Goal: Navigation & Orientation: Find specific page/section

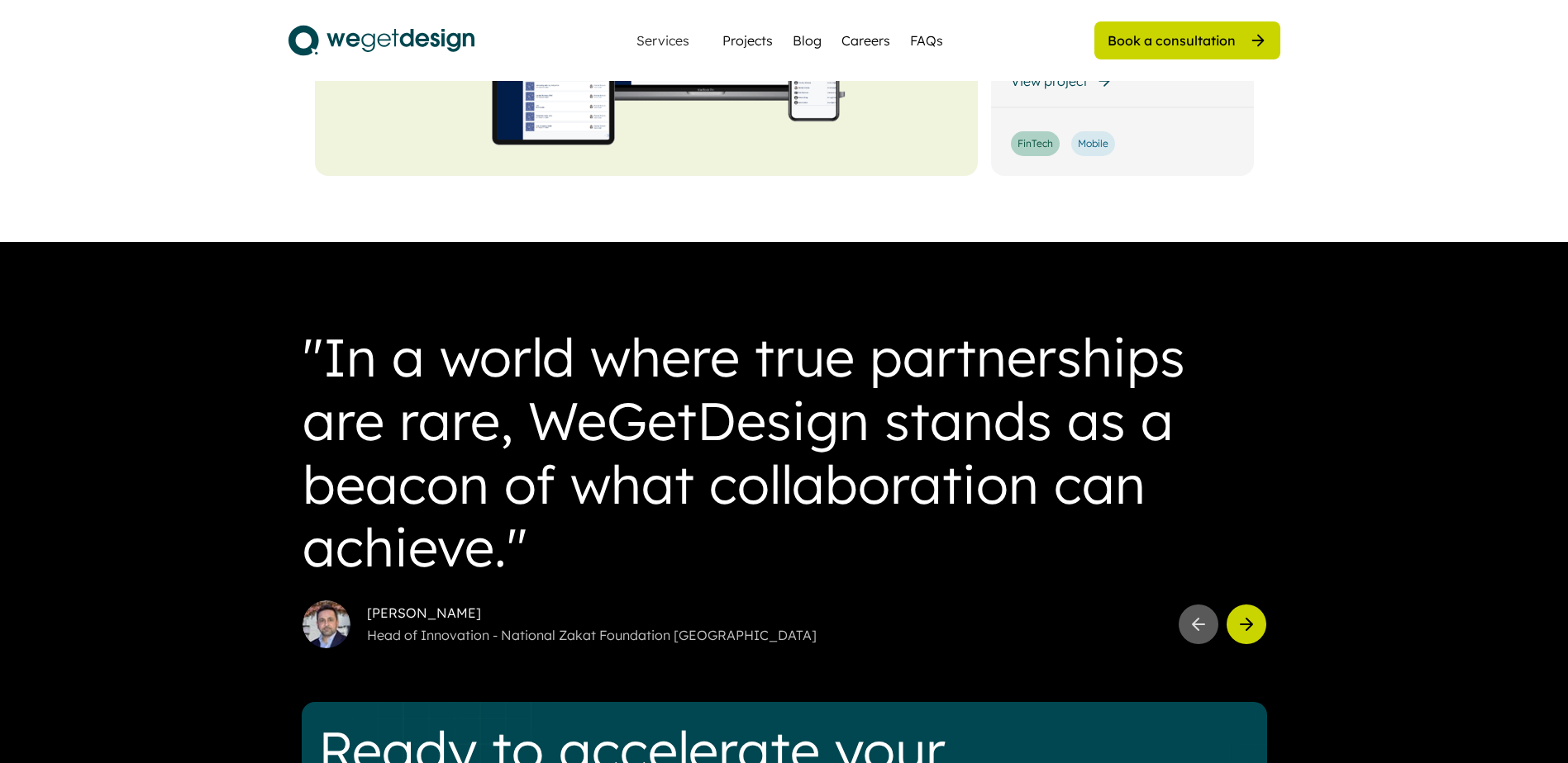
scroll to position [4129, 0]
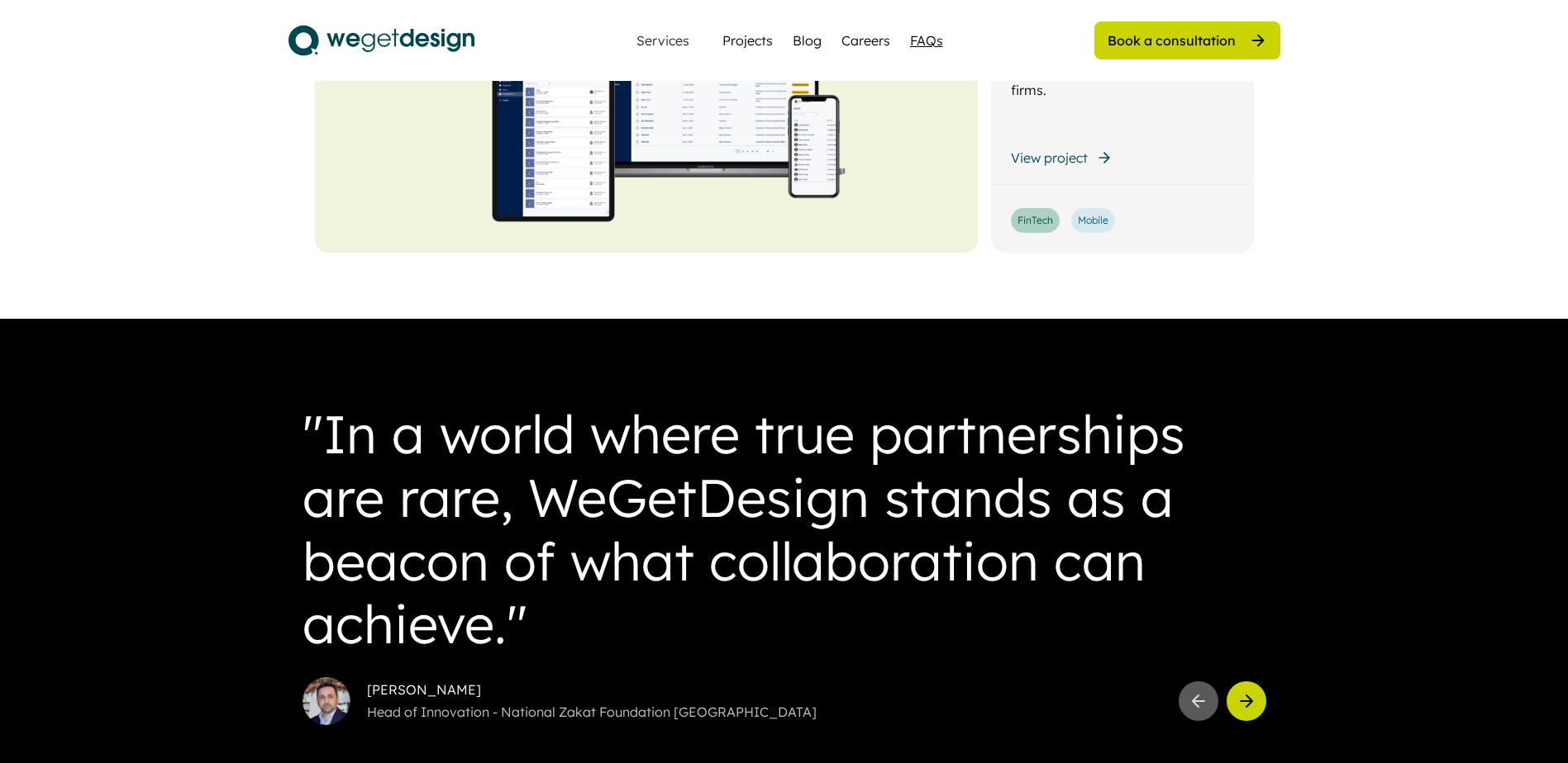
click at [917, 32] on div "FAQs" at bounding box center [927, 40] width 34 height 20
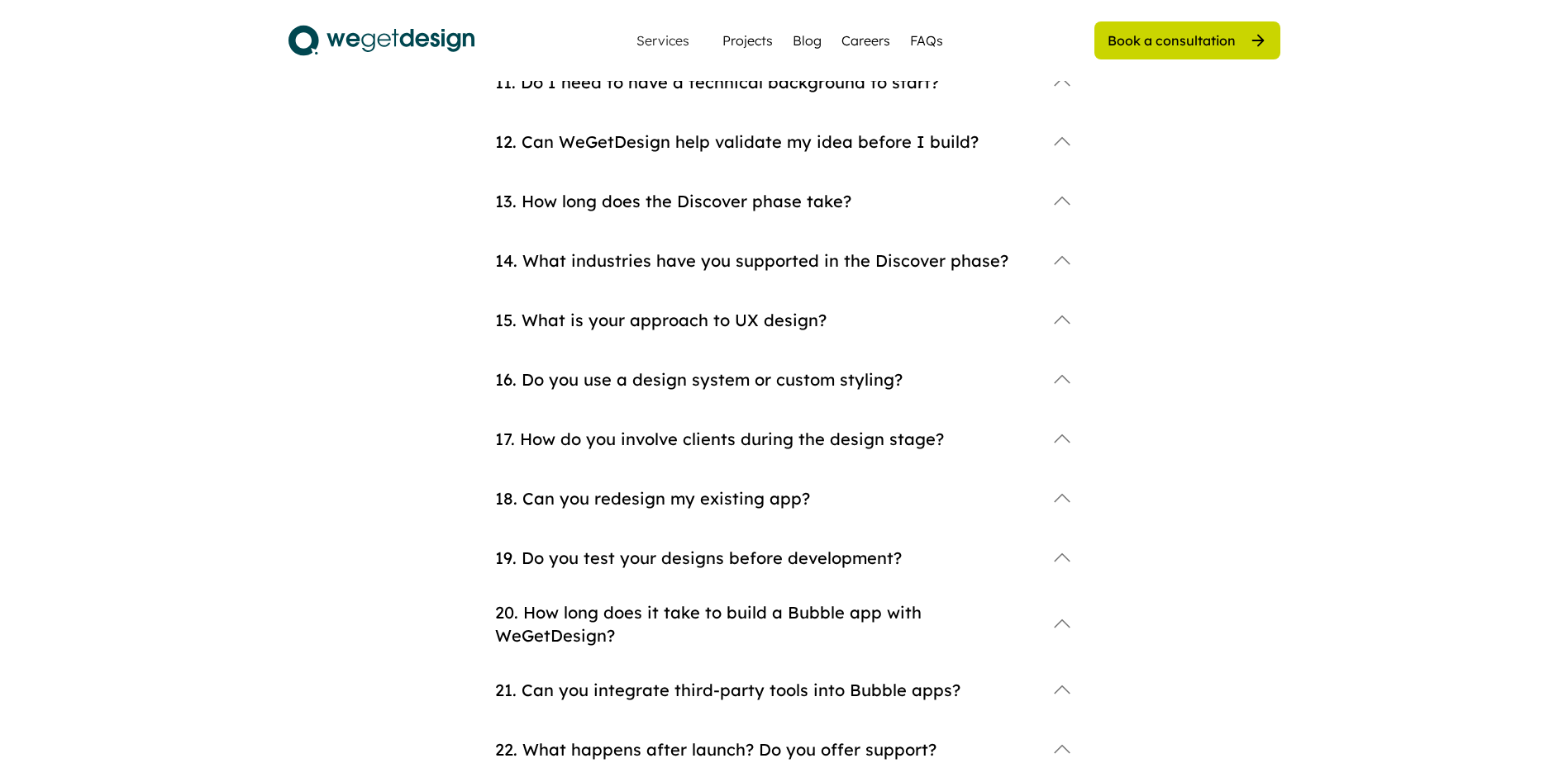
scroll to position [705, 0]
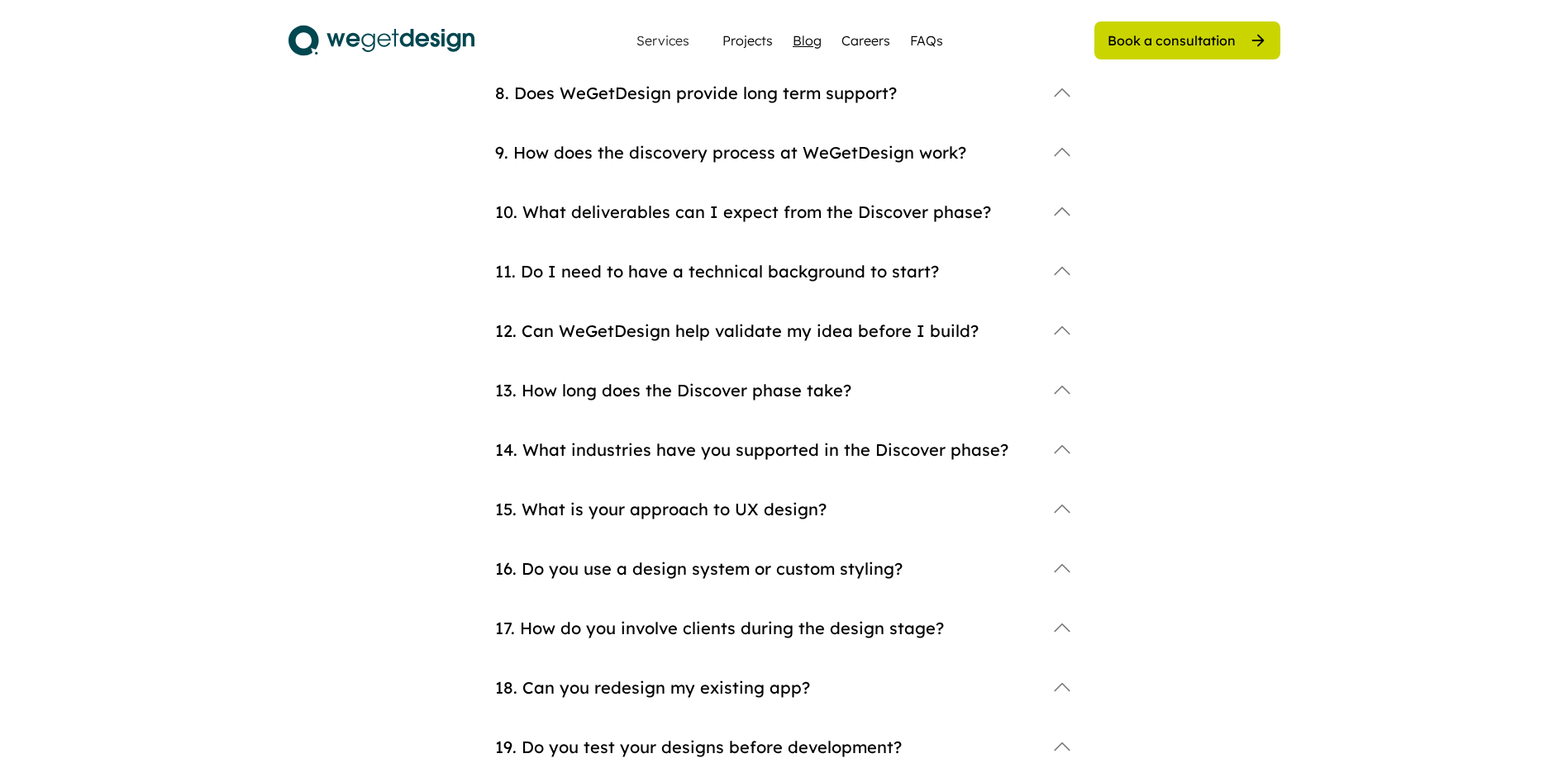
click at [807, 39] on div "Blog" at bounding box center [807, 40] width 29 height 20
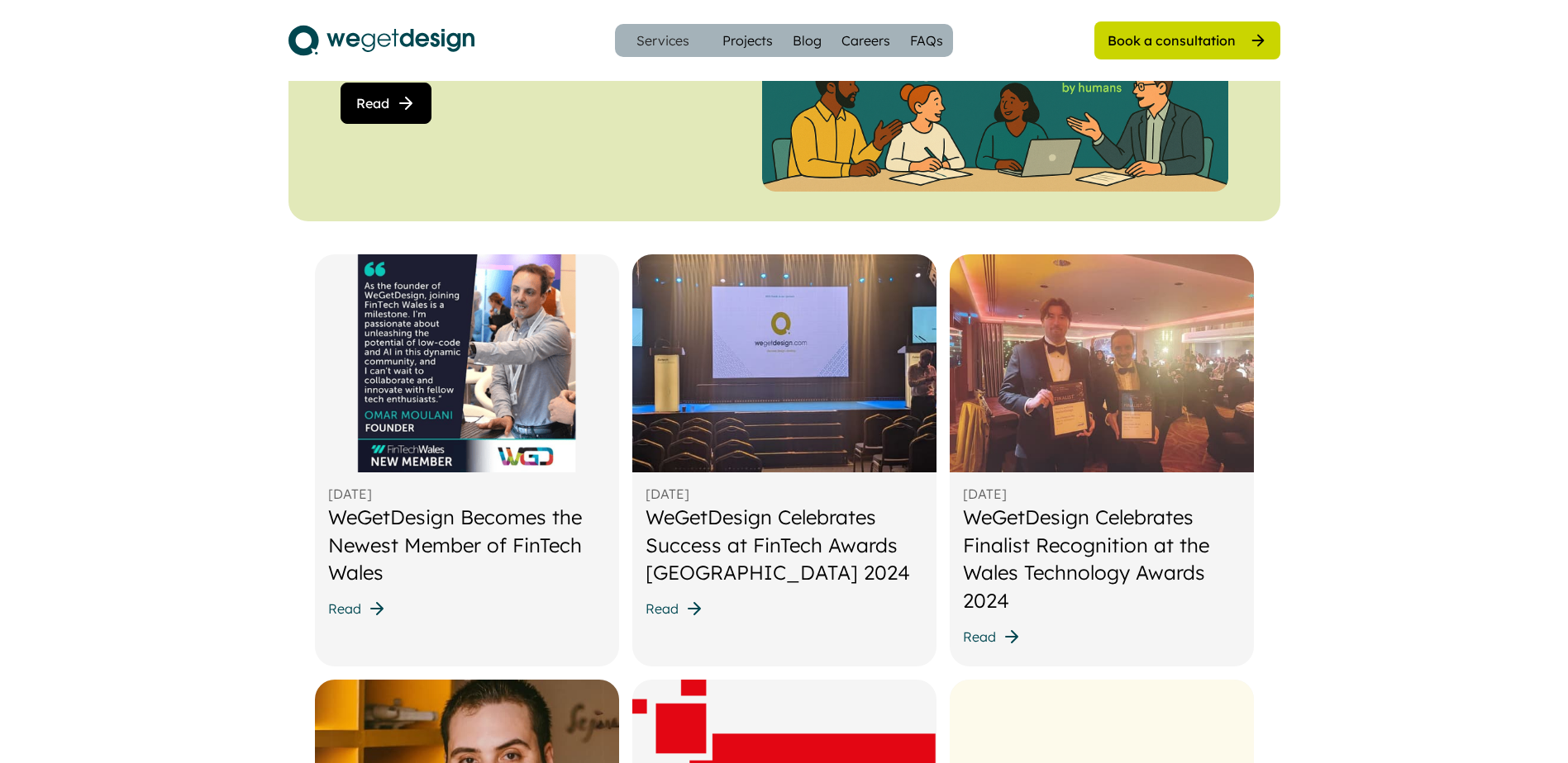
scroll to position [579, 0]
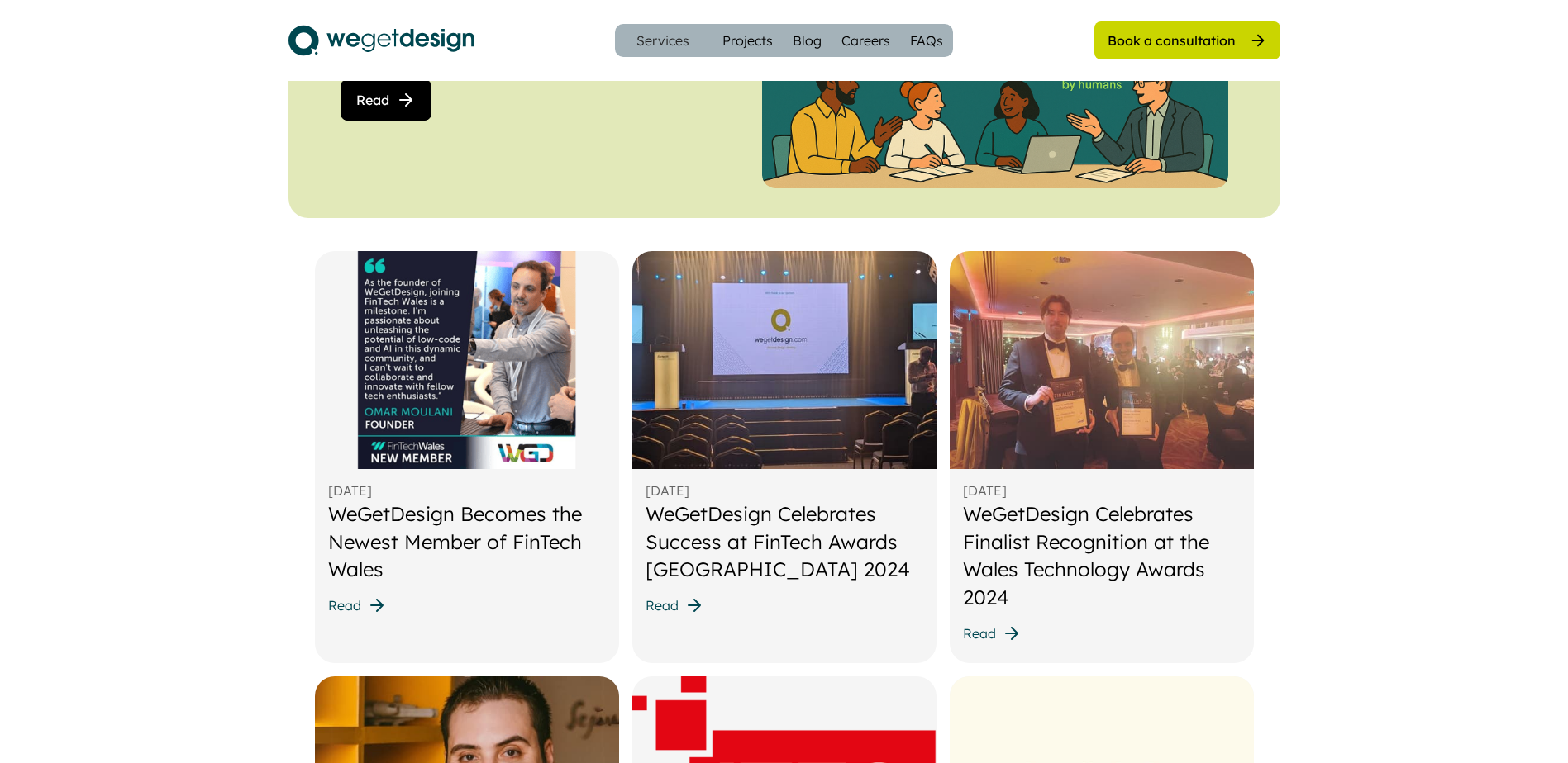
click at [1011, 542] on div "WeGetDesign Celebrates Finalist Recognition at the Wales Technology Awards 2024" at bounding box center [1102, 556] width 278 height 110
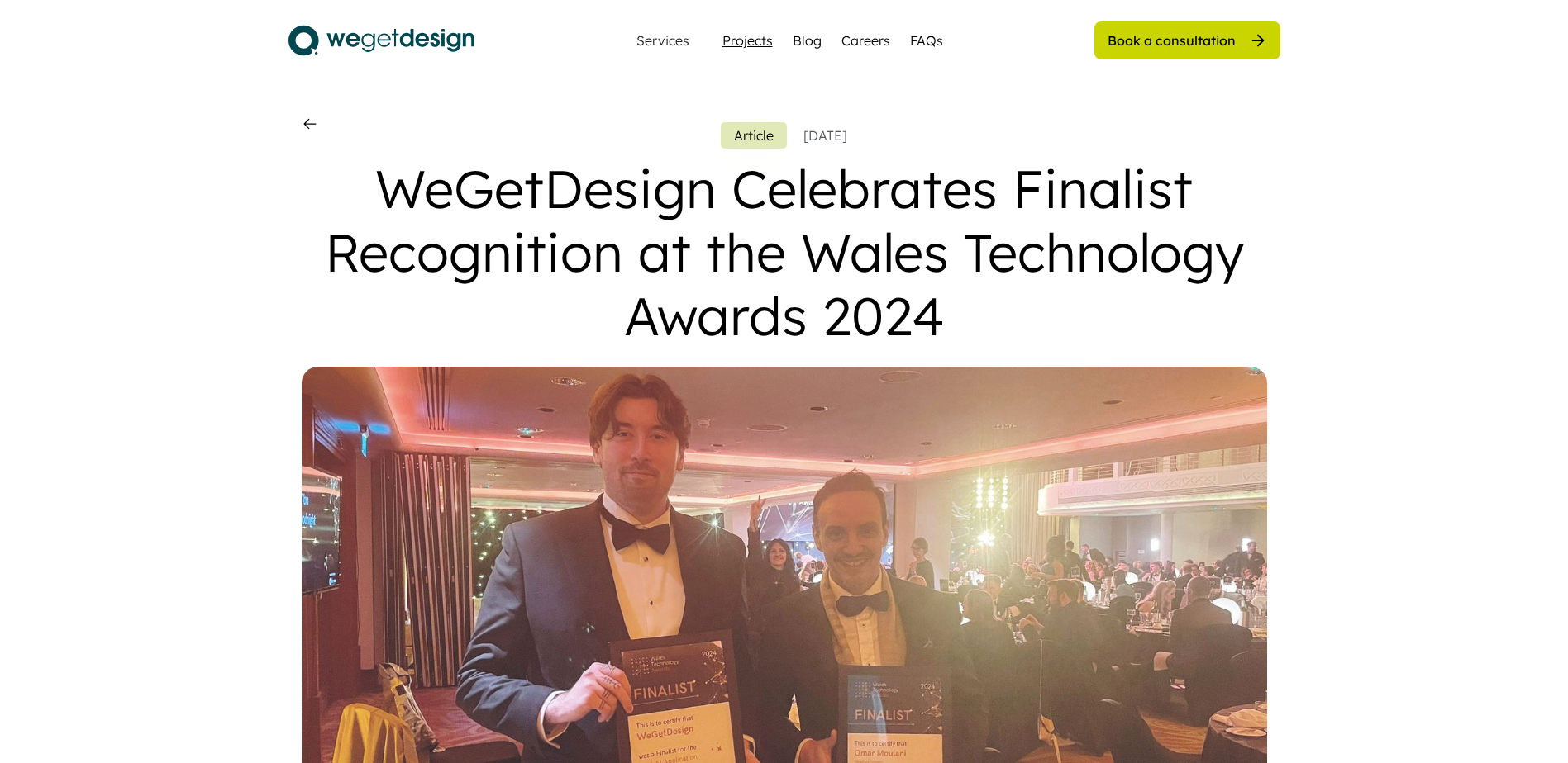
click at [737, 36] on div "Projects" at bounding box center [747, 40] width 50 height 20
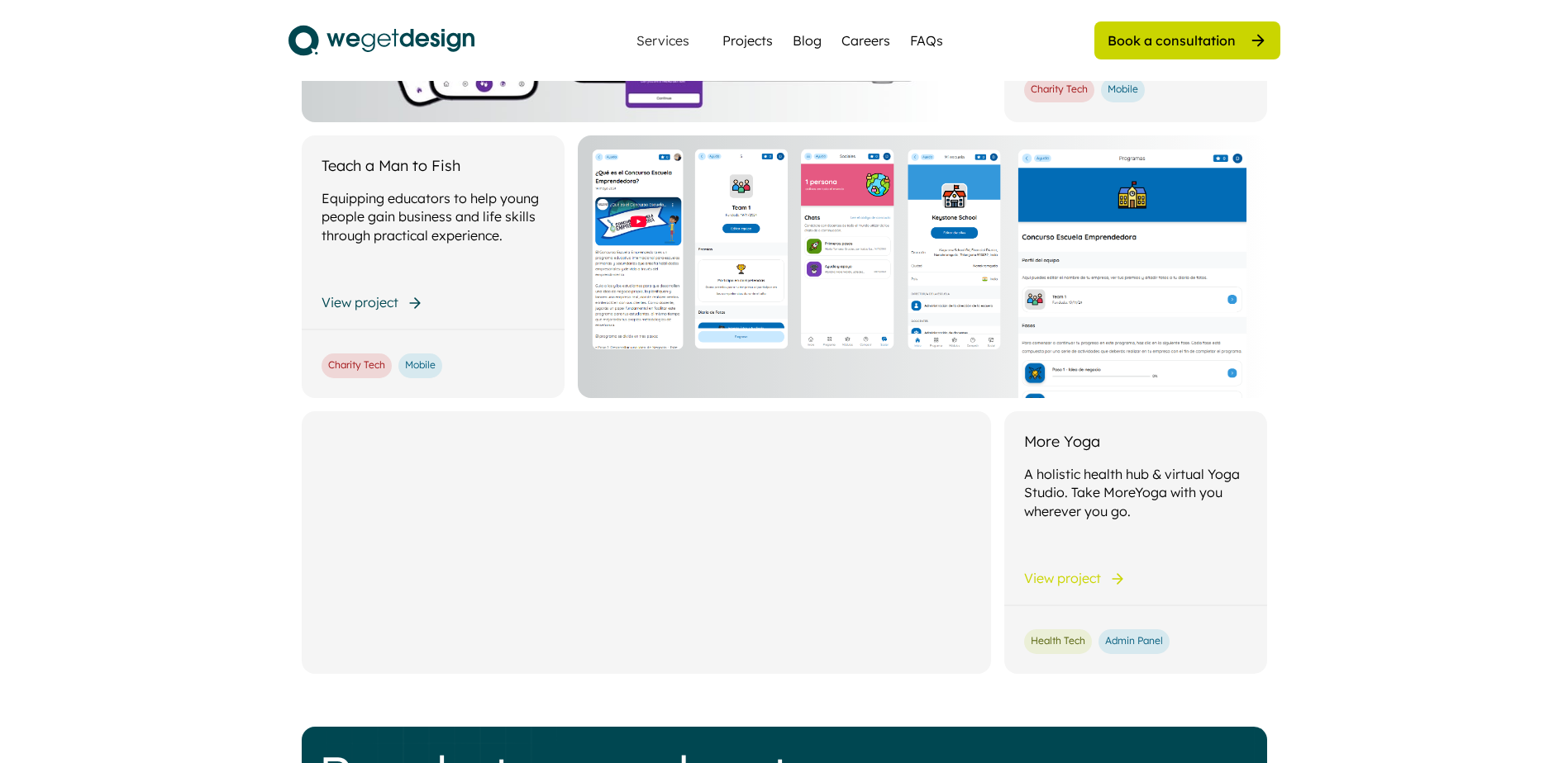
scroll to position [1487, 0]
